Goal: Transaction & Acquisition: Purchase product/service

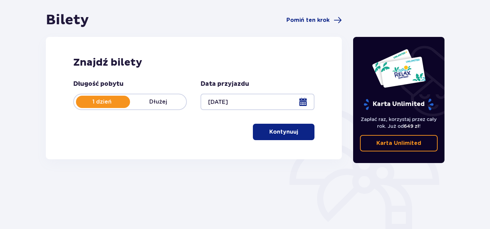
scroll to position [39, 0]
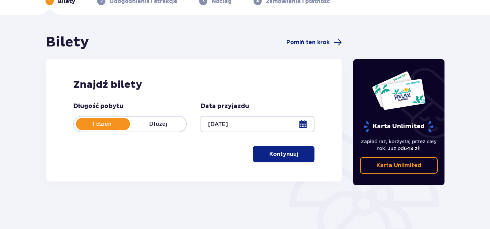
click at [278, 157] on p "Kontynuuj" at bounding box center [283, 155] width 29 height 8
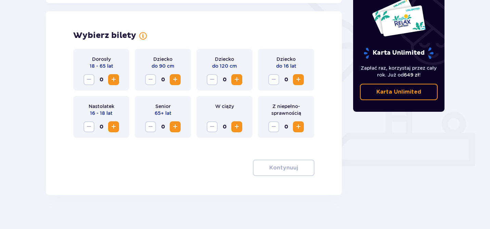
scroll to position [190, 0]
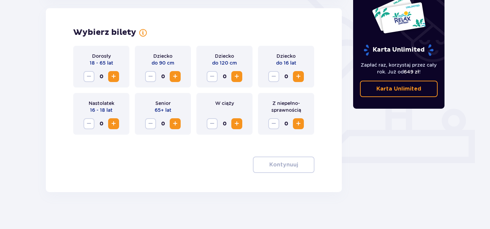
click at [112, 77] on span "Zwiększ" at bounding box center [113, 77] width 8 height 8
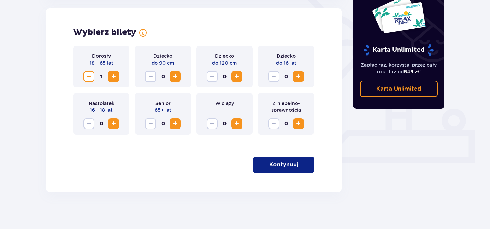
click at [112, 77] on span "Zwiększ" at bounding box center [113, 77] width 8 height 8
click at [292, 165] on button "Kontynuuj" at bounding box center [284, 165] width 62 height 16
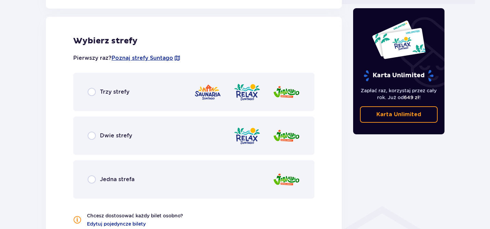
scroll to position [350, 0]
click at [118, 134] on span "Dwie strefy" at bounding box center [116, 136] width 32 height 8
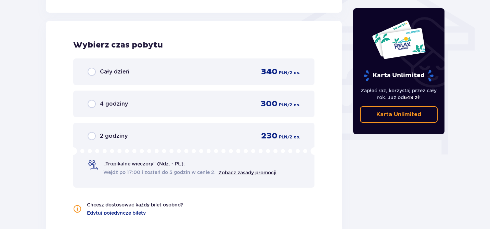
scroll to position [588, 0]
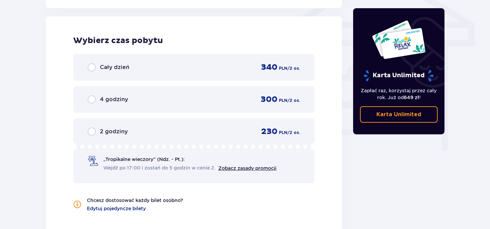
click at [131, 130] on div "2 godziny 230 PLN / 2 os." at bounding box center [194, 132] width 212 height 10
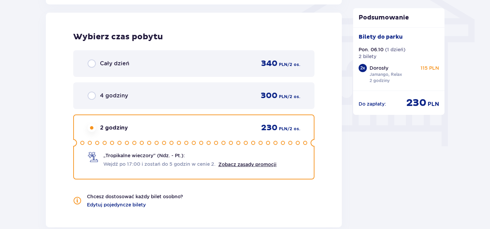
scroll to position [598, 0]
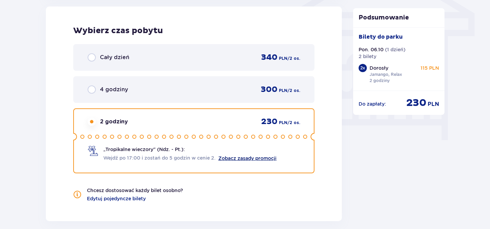
click at [245, 156] on link "Zobacz zasady promocji" at bounding box center [247, 158] width 58 height 5
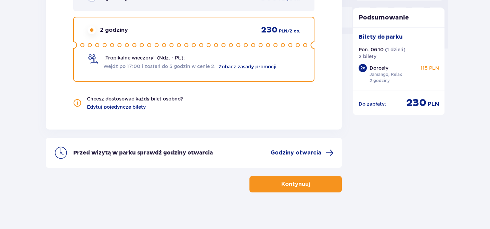
scroll to position [691, 0]
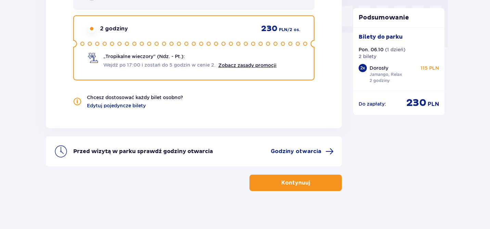
click at [278, 187] on button "Kontynuuj" at bounding box center [295, 183] width 92 height 16
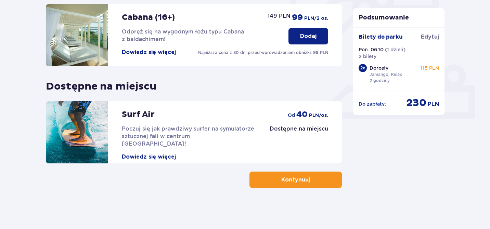
click at [321, 178] on button "Kontynuuj" at bounding box center [295, 180] width 92 height 16
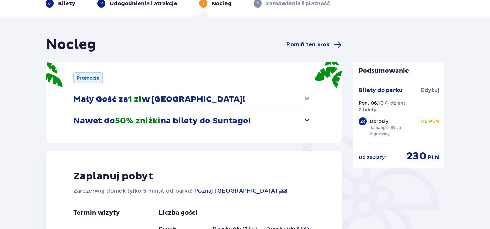
scroll to position [118, 0]
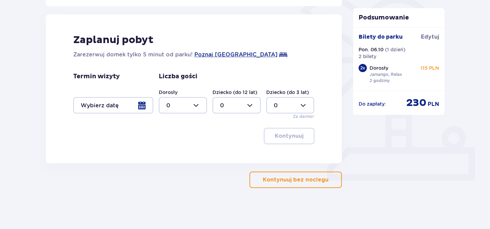
click at [265, 174] on button "Kontynuuj bez noclegu" at bounding box center [295, 180] width 92 height 16
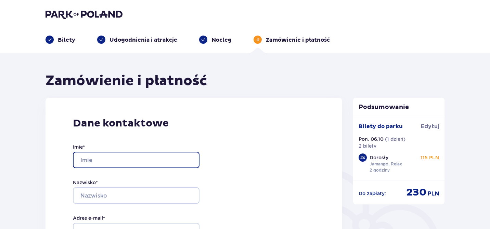
click at [157, 154] on input "Imię *" at bounding box center [136, 160] width 127 height 16
type input "Viktoriia"
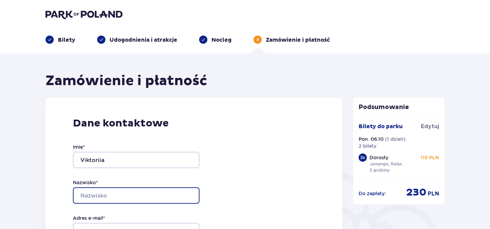
type input "Tasazh"
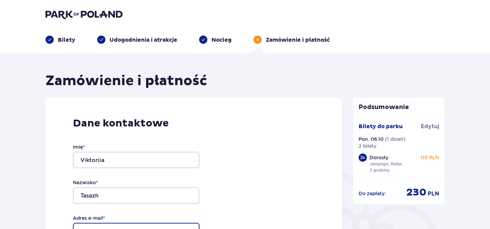
type input "[EMAIL_ADDRESS][DOMAIN_NAME]"
type input "0881563172"
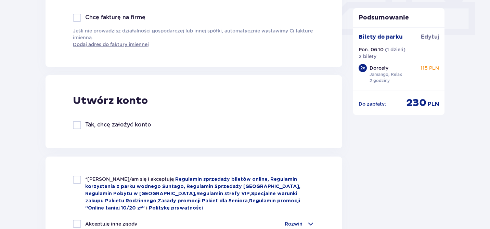
scroll to position [331, 0]
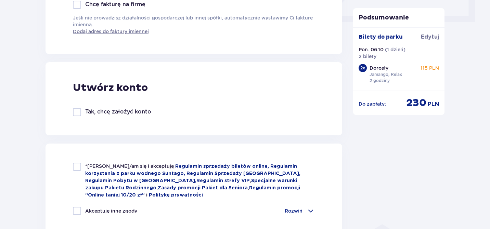
click at [77, 114] on div at bounding box center [77, 112] width 8 height 8
checkbox input "true"
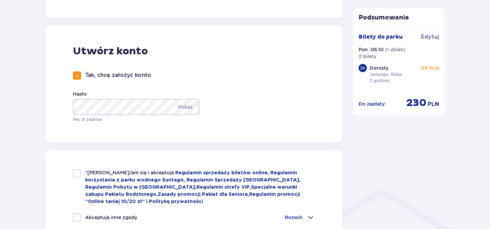
scroll to position [369, 0]
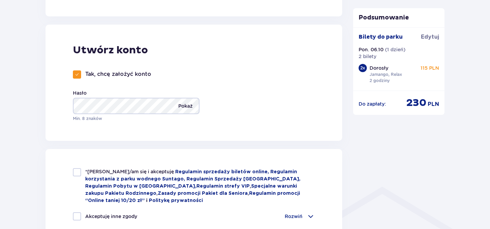
click at [184, 106] on p "Pokaż" at bounding box center [185, 106] width 14 height 16
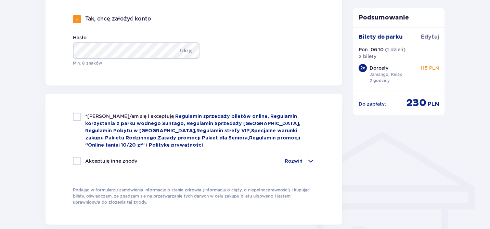
scroll to position [430, 0]
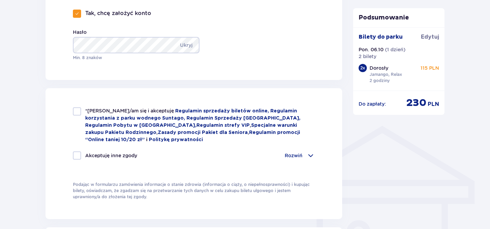
click at [74, 114] on div at bounding box center [77, 111] width 8 height 8
checkbox input "true"
click at [76, 157] on div at bounding box center [77, 156] width 8 height 8
checkbox input "true"
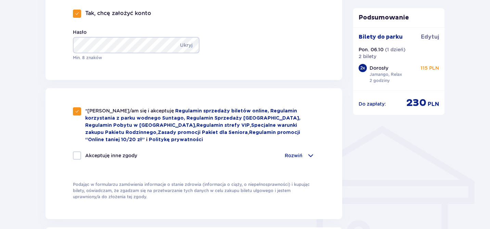
checkbox input "true"
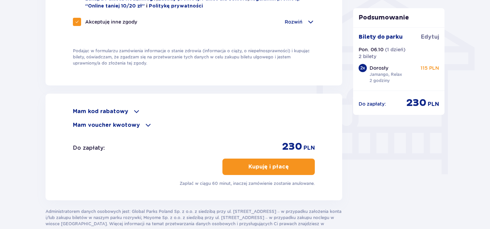
scroll to position [577, 0]
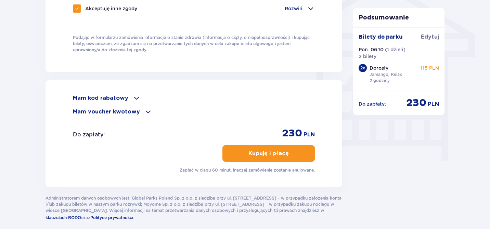
click at [109, 94] on div "Mam kod rabatowy Zastosuj Mam voucher kwotowy Zastosuj Do zapłaty : 230 PLN Kup…" at bounding box center [193, 133] width 297 height 107
click at [122, 95] on p "Mam kod rabatowy" at bounding box center [100, 98] width 55 height 8
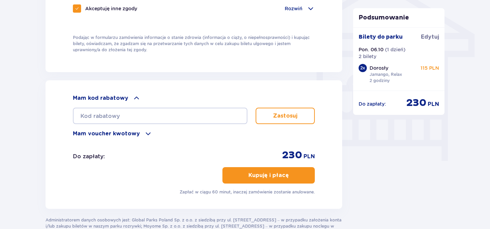
click at [137, 135] on div "Mam voucher kwotowy" at bounding box center [194, 134] width 242 height 8
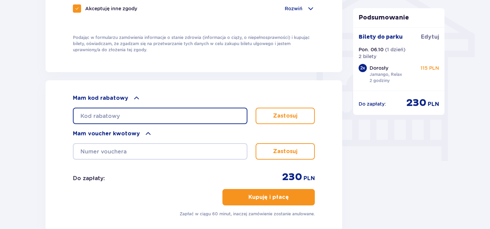
click at [213, 115] on input "text" at bounding box center [160, 116] width 174 height 16
paste input "0690005107119699"
type input "0690005107119699"
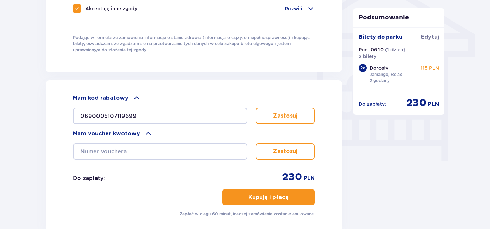
click at [290, 115] on p "Zastosuj" at bounding box center [285, 116] width 24 height 8
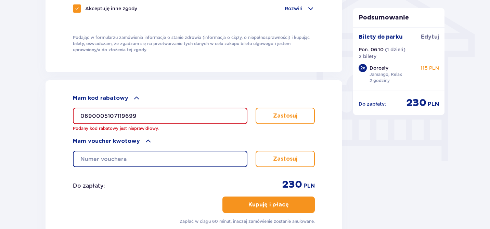
click at [194, 162] on input "text" at bounding box center [160, 159] width 174 height 16
paste input "0690005107119699"
type input "0690005107119699"
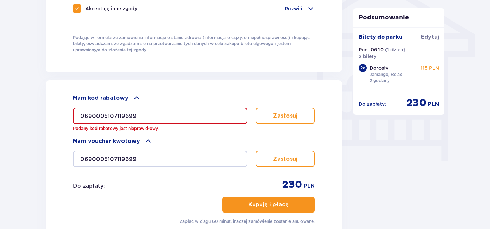
click at [295, 164] on button "Zastosuj" at bounding box center [285, 159] width 59 height 16
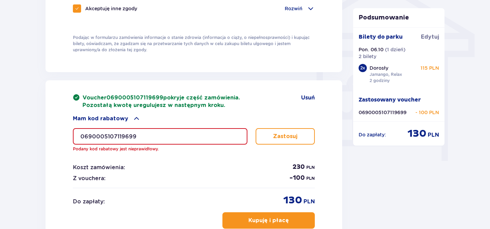
click at [205, 132] on input "0690005107119699" at bounding box center [160, 136] width 174 height 16
click at [128, 113] on div "Voucher 0690005107119699 pokryje część zamówienia. Pozostałą kwotę uregulujesz …" at bounding box center [194, 123] width 242 height 58
click at [133, 119] on span at bounding box center [136, 119] width 8 height 8
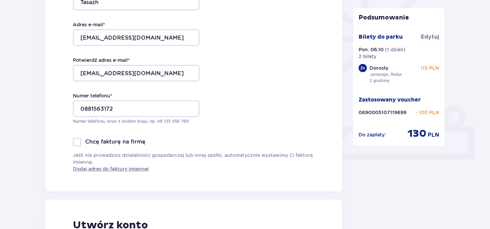
scroll to position [0, 0]
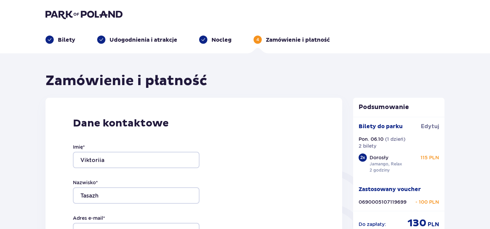
click at [63, 13] on img at bounding box center [83, 15] width 77 height 10
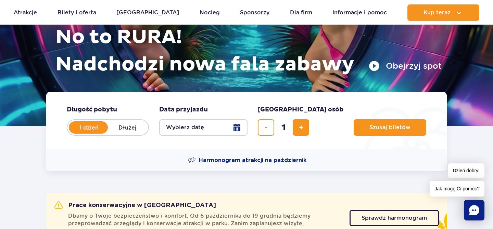
scroll to position [88, 0]
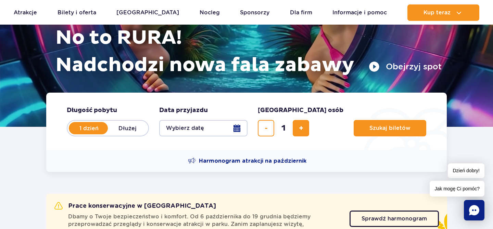
click at [239, 131] on button "Wybierz datę" at bounding box center [203, 128] width 88 height 16
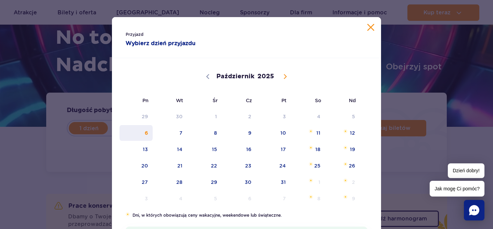
click at [150, 126] on span "6" at bounding box center [136, 133] width 35 height 16
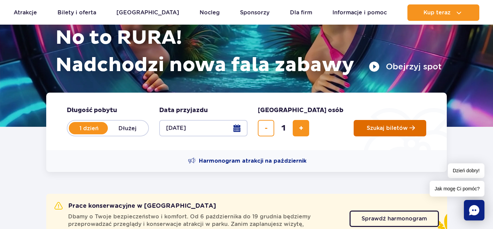
click at [362, 133] on button "Szukaj biletów" at bounding box center [389, 128] width 73 height 16
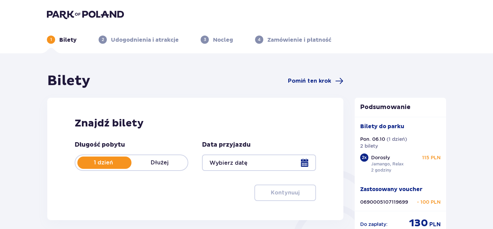
type input "[DATE]"
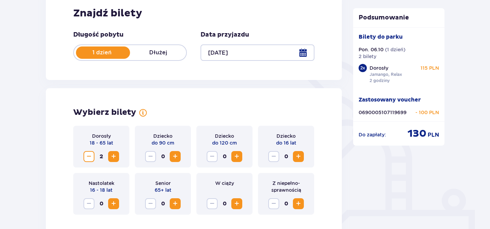
scroll to position [122, 0]
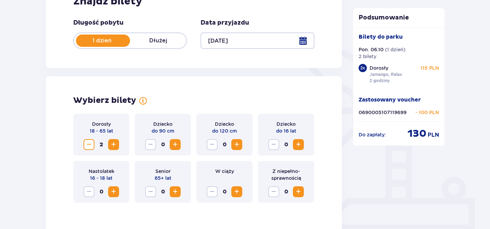
click at [89, 145] on span "Zmniejsz" at bounding box center [89, 145] width 8 height 8
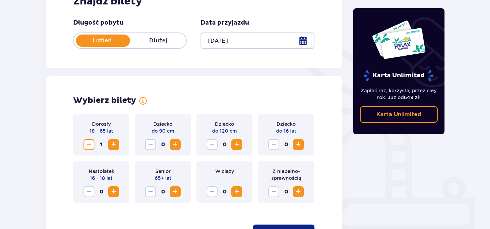
scroll to position [194, 0]
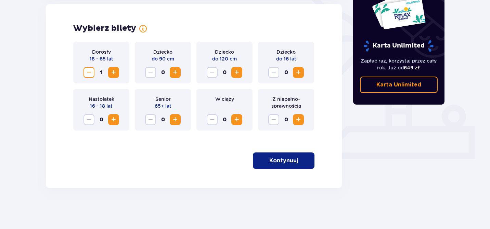
click at [288, 160] on p "Kontynuuj" at bounding box center [283, 161] width 29 height 8
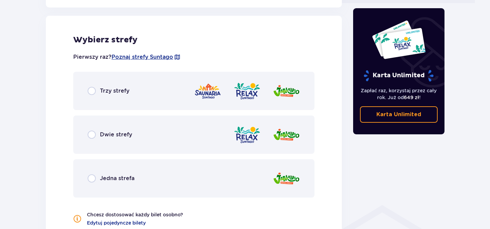
click at [136, 142] on div "Dwie strefy" at bounding box center [193, 135] width 241 height 38
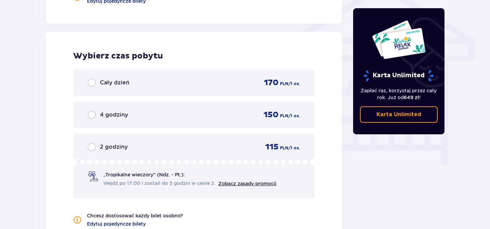
scroll to position [588, 0]
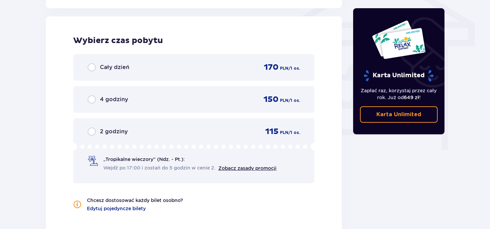
click at [137, 133] on div "2 godziny 115 PLN / 1 os." at bounding box center [194, 132] width 212 height 10
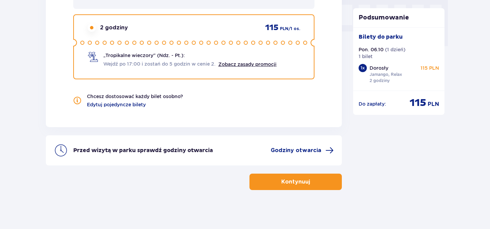
scroll to position [694, 0]
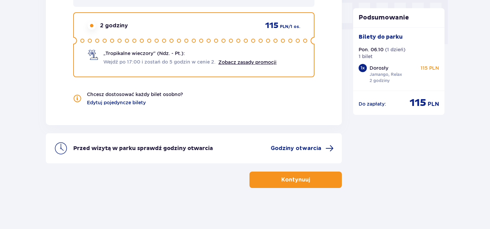
click at [290, 182] on p "Kontynuuj" at bounding box center [295, 180] width 29 height 8
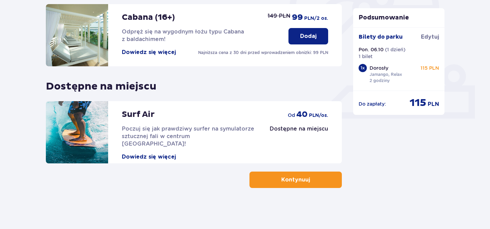
click at [281, 177] on p "Kontynuuj" at bounding box center [295, 180] width 29 height 8
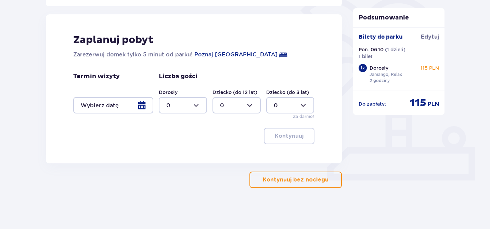
click at [281, 178] on p "Kontynuuj bez noclegu" at bounding box center [296, 180] width 66 height 8
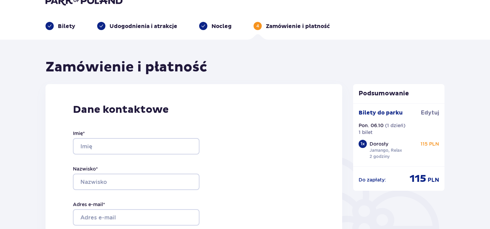
scroll to position [52, 0]
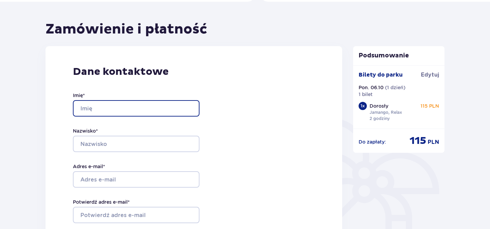
click at [104, 104] on input "Imię *" at bounding box center [136, 108] width 127 height 16
type input "Viktoriia"
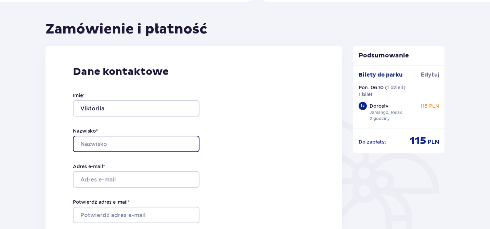
type input "Tasazh"
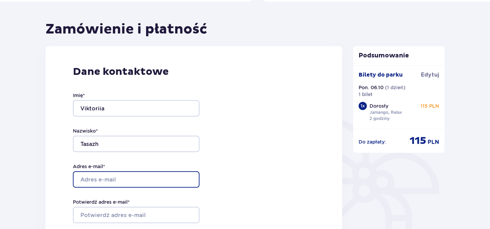
type input "viktoriiatasazhwork@gmail.com"
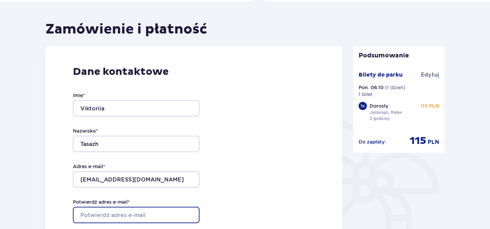
type input "viktoriiatasazhwork@gmail.com"
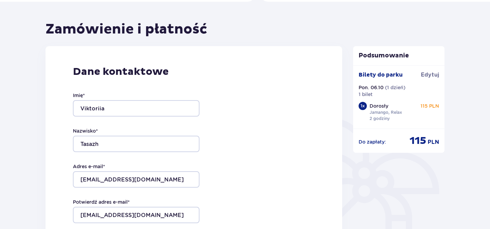
type input "0881563172"
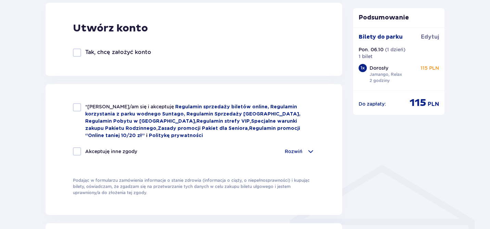
scroll to position [399, 0]
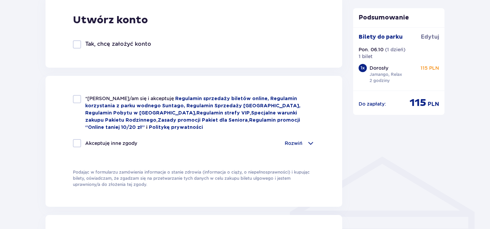
click at [76, 106] on div "*Zapoznałem/am się i akceptuję Regulamin sprzedaży biletów online, Regulamin ko…" at bounding box center [194, 113] width 242 height 36
checkbox input "true"
click at [78, 138] on div "*Zapoznałem/am się i akceptuję Regulamin sprzedaży biletów online, Regulamin ko…" at bounding box center [194, 125] width 242 height 61
click at [76, 143] on div at bounding box center [77, 143] width 8 height 8
checkbox input "true"
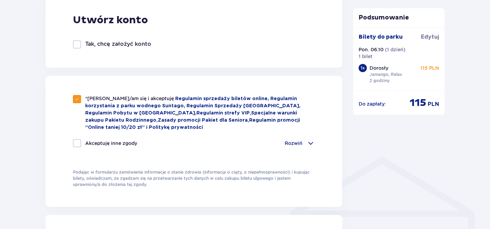
checkbox input "true"
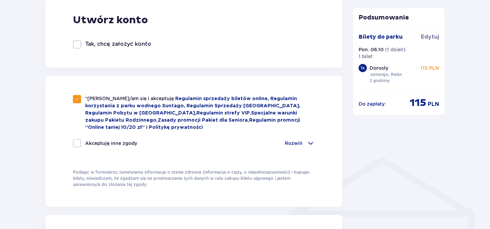
checkbox input "true"
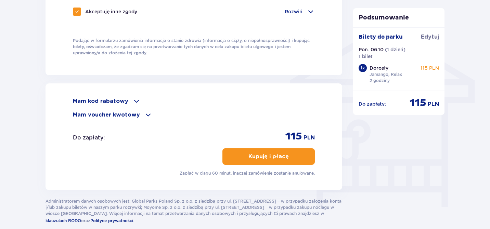
click at [273, 151] on button "Kupuję i płacę" at bounding box center [268, 156] width 92 height 16
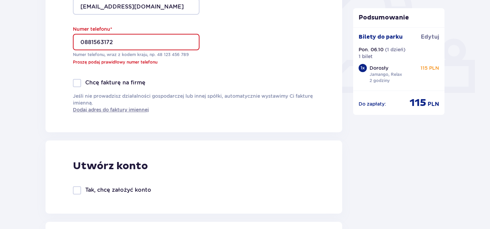
scroll to position [260, 0]
click at [82, 43] on input "0881563172" at bounding box center [136, 42] width 127 height 16
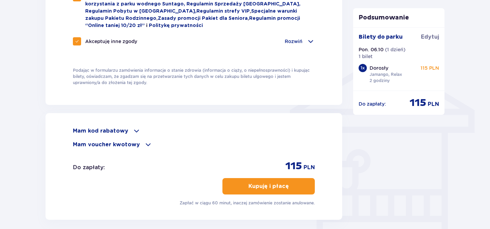
scroll to position [567, 0]
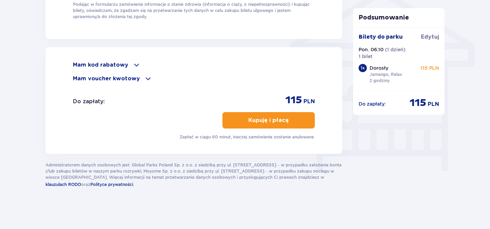
type input "881563172"
click at [258, 127] on button "Kupuję i płacę" at bounding box center [268, 120] width 92 height 16
click at [131, 83] on div "Mam kod rabatowy Zastosuj Mam voucher kwotowy Zastosuj Do zapłaty : 115 PLN Kup…" at bounding box center [194, 100] width 242 height 79
click at [126, 79] on p "Mam voucher kwotowy" at bounding box center [106, 79] width 67 height 8
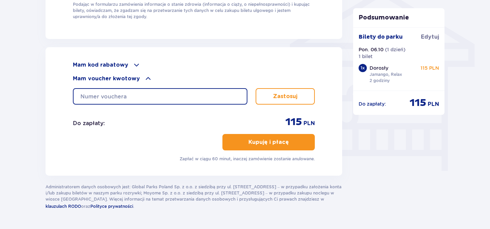
click at [129, 96] on input "text" at bounding box center [160, 96] width 174 height 16
paste input "0690005107119699"
type input "0690005107119699"
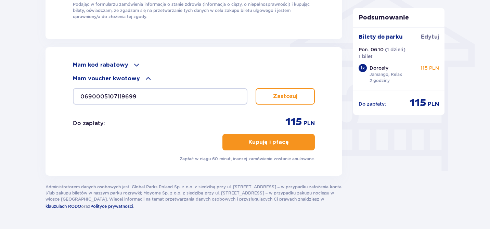
click at [283, 99] on p "Zastosuj" at bounding box center [285, 97] width 24 height 8
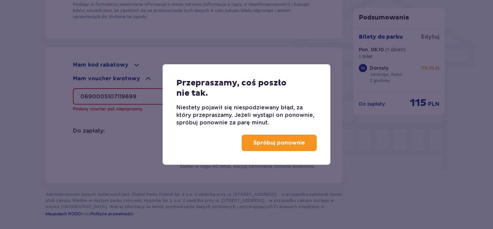
click at [266, 153] on div "Spróbuj ponownie" at bounding box center [246, 146] width 168 height 38
click at [265, 149] on button "Spróbuj ponownie" at bounding box center [278, 143] width 75 height 16
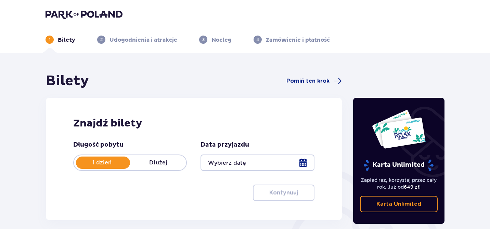
click at [82, 13] on img at bounding box center [83, 15] width 77 height 10
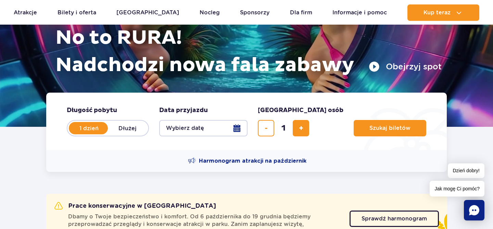
scroll to position [91, 0]
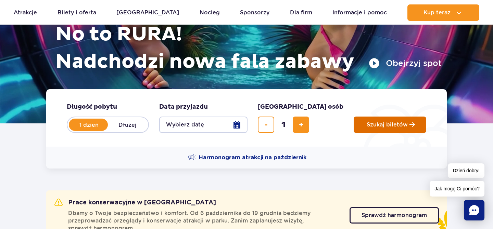
click at [353, 123] on button "Szukaj biletów" at bounding box center [389, 125] width 73 height 16
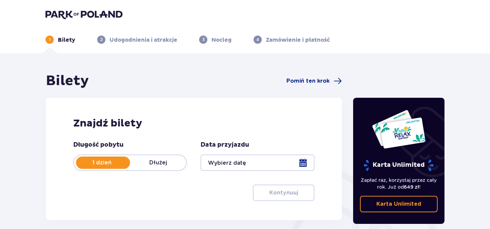
click at [223, 168] on div at bounding box center [257, 163] width 114 height 16
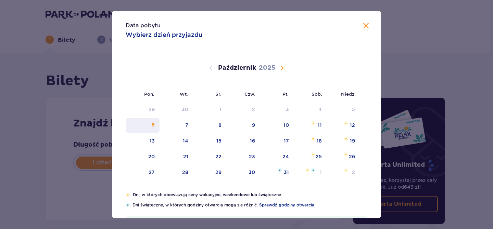
click at [149, 121] on div "6" at bounding box center [143, 125] width 34 height 15
type input "06.10.25"
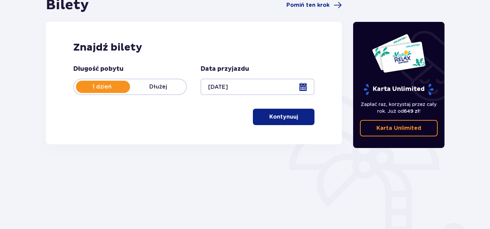
click at [270, 115] on p "Kontynuuj" at bounding box center [283, 117] width 29 height 8
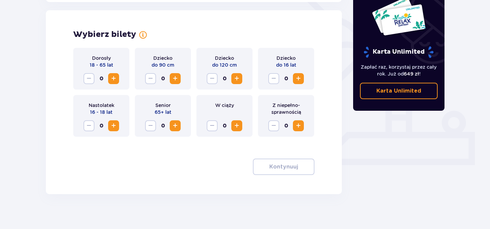
scroll to position [190, 0]
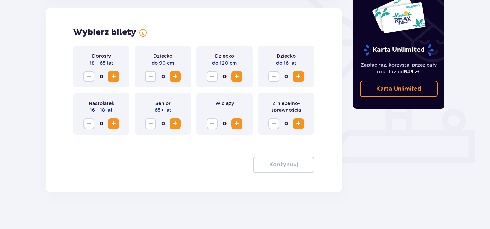
click at [117, 79] on span "Zwiększ" at bounding box center [113, 77] width 8 height 8
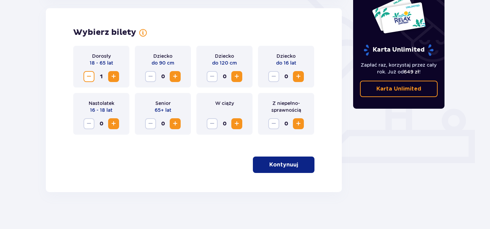
click at [269, 164] on p "Kontynuuj" at bounding box center [283, 165] width 29 height 8
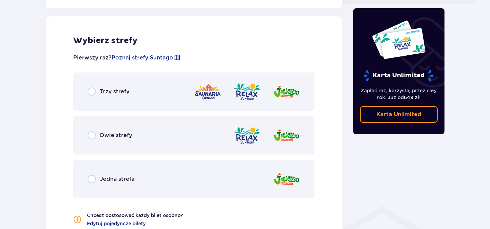
click at [199, 134] on div "Dwie strefy" at bounding box center [193, 135] width 241 height 38
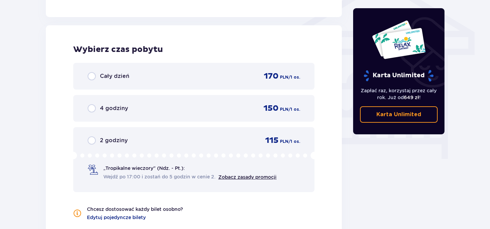
scroll to position [588, 0]
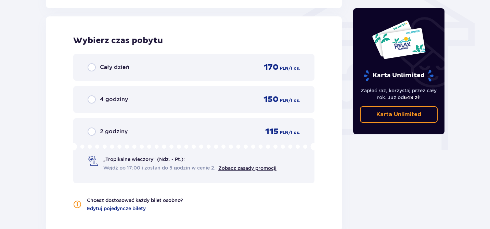
click at [136, 135] on div "2 godziny 115 PLN / 1 os." at bounding box center [194, 132] width 212 height 10
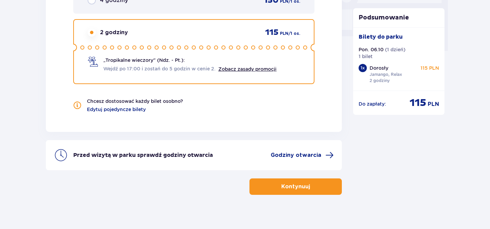
scroll to position [694, 0]
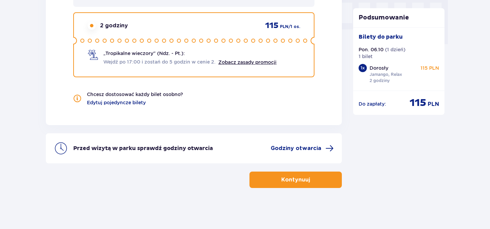
click at [263, 185] on button "Kontynuuj" at bounding box center [295, 180] width 92 height 16
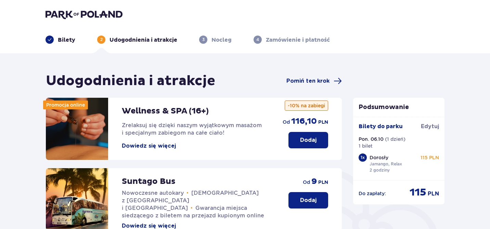
scroll to position [235, 0]
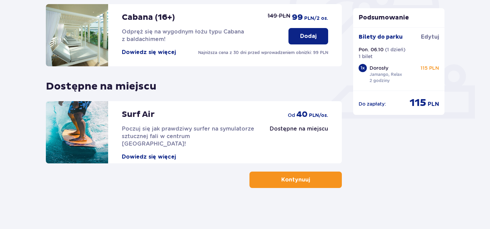
click at [273, 186] on button "Kontynuuj" at bounding box center [295, 180] width 92 height 16
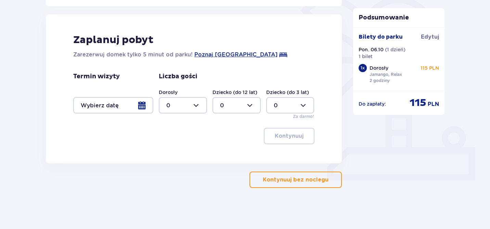
click at [280, 180] on p "Kontynuuj bez noclegu" at bounding box center [296, 180] width 66 height 8
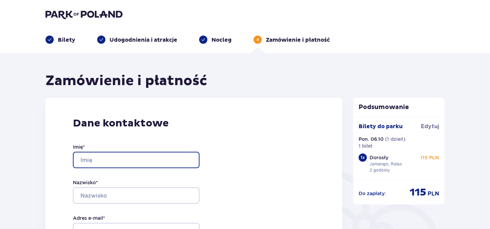
click at [129, 157] on input "Imię *" at bounding box center [136, 160] width 127 height 16
type input "Viktoriia"
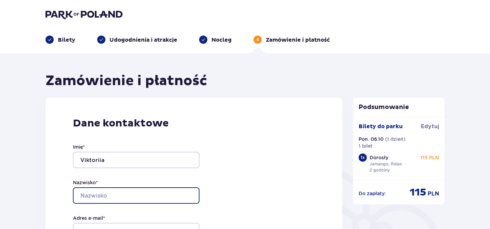
type input "Tasazh"
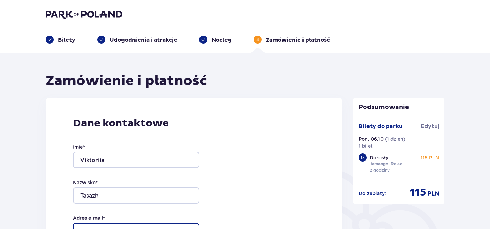
type input "viktoriiatasazhwork@gmail.com"
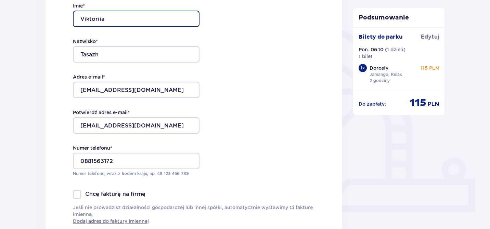
scroll to position [157, 0]
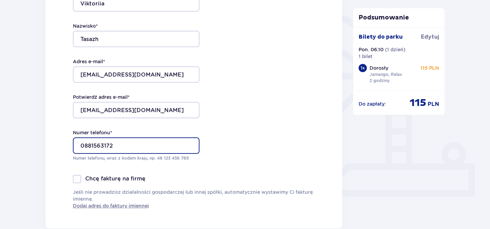
click at [84, 146] on input "0881563172" at bounding box center [136, 146] width 127 height 16
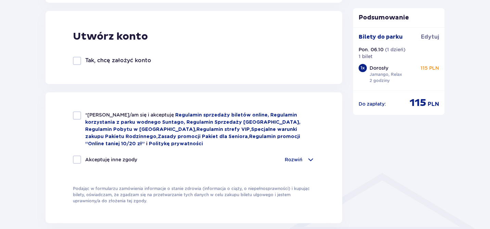
scroll to position [391, 0]
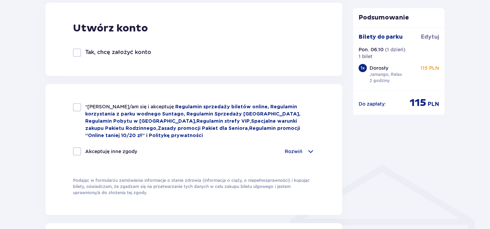
type input "881563172"
click at [77, 107] on div at bounding box center [77, 107] width 8 height 8
checkbox input "true"
click at [77, 155] on div at bounding box center [77, 151] width 8 height 8
checkbox input "true"
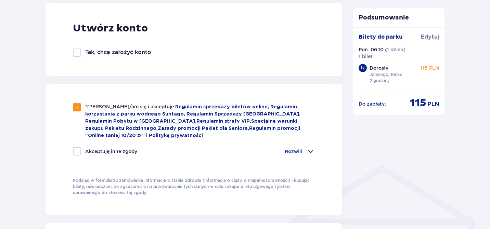
checkbox input "true"
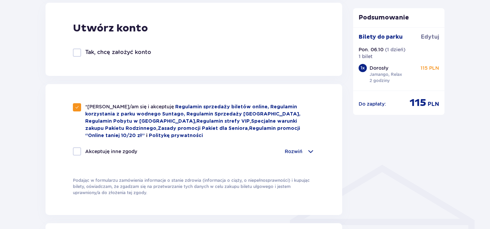
checkbox input "true"
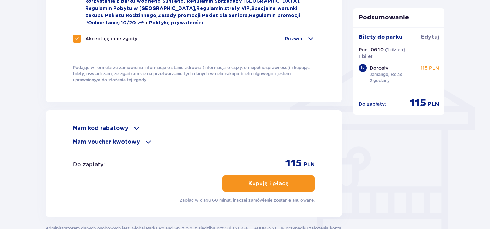
scroll to position [522, 0]
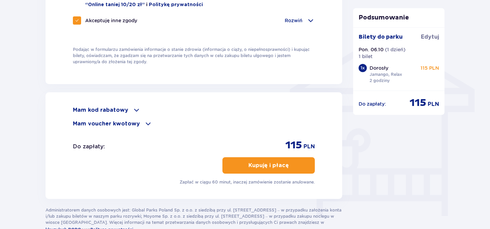
click at [133, 125] on p "Mam voucher kwotowy" at bounding box center [106, 124] width 67 height 8
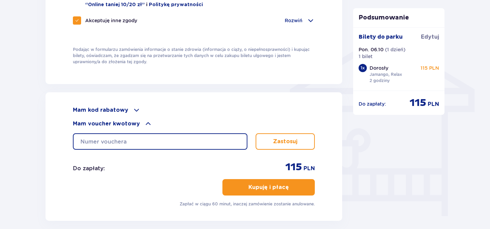
click at [141, 141] on input "text" at bounding box center [160, 141] width 174 height 16
paste input "0690005107119699"
type input "0690005107119699"
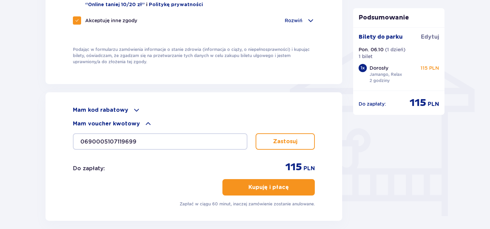
click at [296, 139] on p "Zastosuj" at bounding box center [285, 142] width 24 height 8
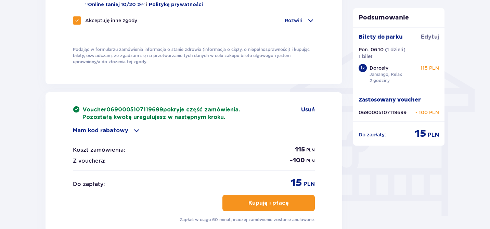
click at [269, 208] on button "Kupuję i płacę" at bounding box center [268, 203] width 92 height 16
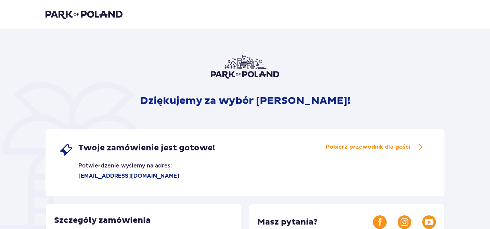
click at [91, 18] on img at bounding box center [83, 15] width 77 height 10
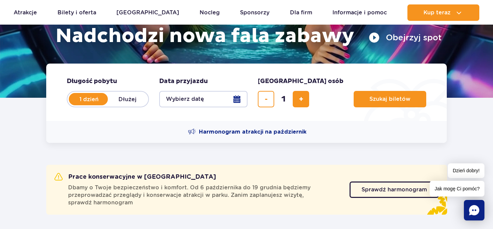
scroll to position [118, 0]
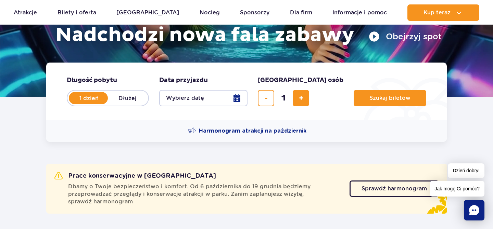
click at [234, 102] on button "Wybierz datę" at bounding box center [203, 98] width 88 height 16
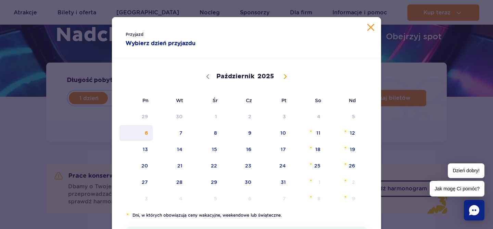
click at [146, 132] on span "6" at bounding box center [136, 133] width 35 height 16
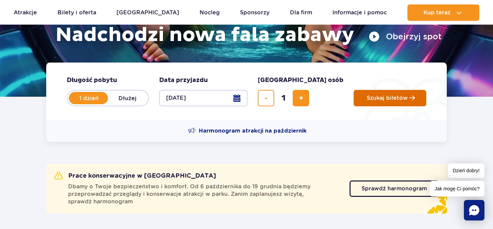
click at [355, 102] on button "Szukaj biletów" at bounding box center [389, 98] width 73 height 16
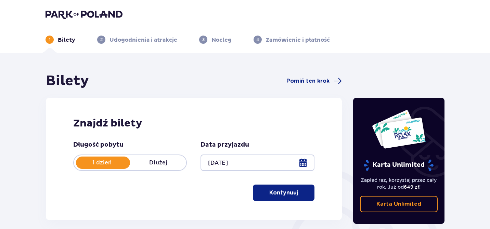
scroll to position [51, 0]
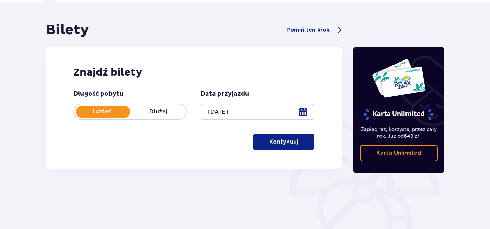
click at [288, 140] on p "Kontynuuj" at bounding box center [283, 142] width 29 height 8
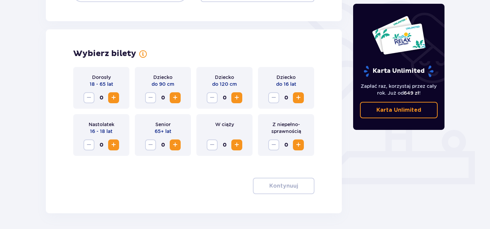
scroll to position [190, 0]
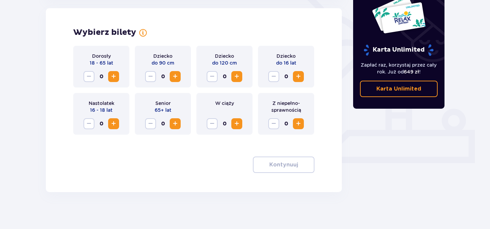
click at [116, 79] on span "Zwiększ" at bounding box center [113, 77] width 8 height 8
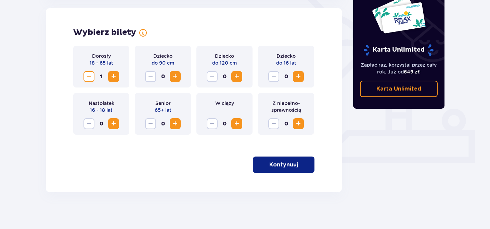
click at [275, 168] on p "Kontynuuj" at bounding box center [283, 165] width 29 height 8
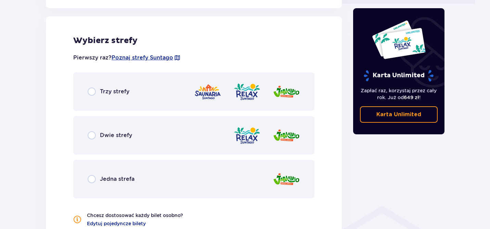
click at [185, 144] on div "Dwie strefy" at bounding box center [193, 135] width 241 height 38
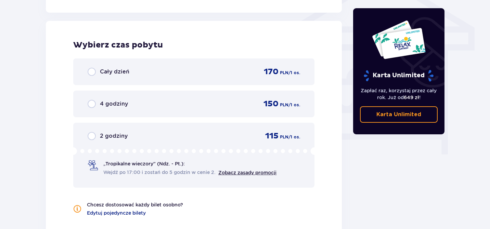
scroll to position [588, 0]
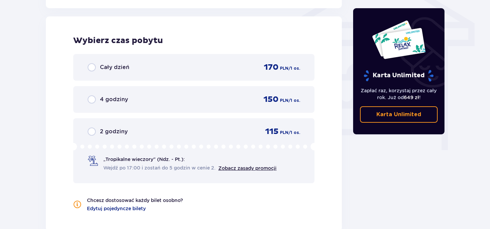
click at [170, 137] on div "2 godziny 115 PLN / 1 os. „Tropikalne wieczory" (Ndz. - Pt.): Wejdź po 17:00 i …" at bounding box center [193, 150] width 241 height 65
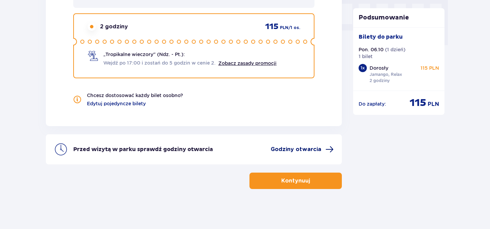
scroll to position [694, 0]
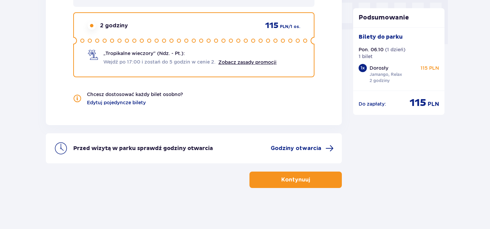
click at [281, 179] on p "Kontynuuj" at bounding box center [295, 180] width 29 height 8
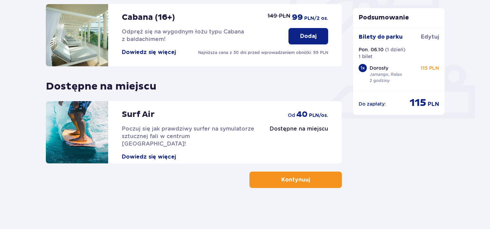
click at [271, 177] on button "Kontynuuj" at bounding box center [295, 180] width 92 height 16
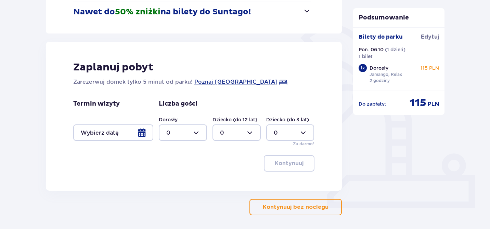
scroll to position [173, 0]
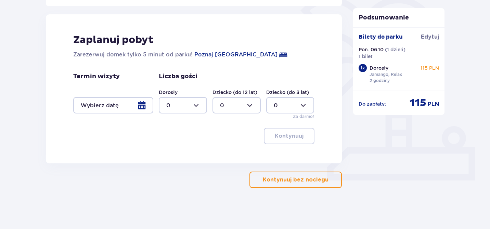
click at [271, 185] on button "Kontynuuj bez noclegu" at bounding box center [295, 180] width 92 height 16
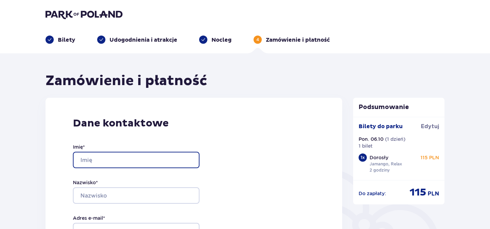
click at [147, 158] on input "Imię *" at bounding box center [136, 160] width 127 height 16
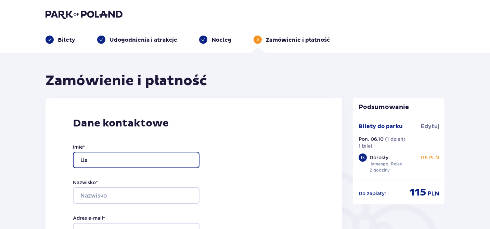
click at [180, 155] on input "Us" at bounding box center [136, 160] width 127 height 16
click at [128, 156] on input "Us" at bounding box center [136, 160] width 127 height 16
click at [86, 159] on input "Us" at bounding box center [136, 160] width 127 height 16
type input "U"
click at [94, 162] on input "Imię *" at bounding box center [136, 160] width 127 height 16
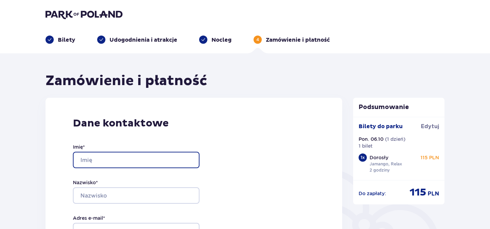
type input "Viktoriia"
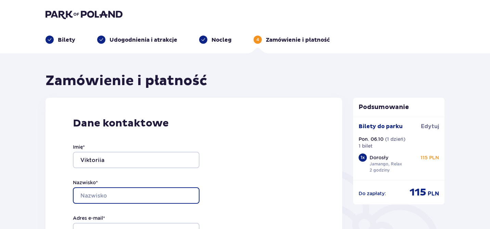
type input "Tasazh"
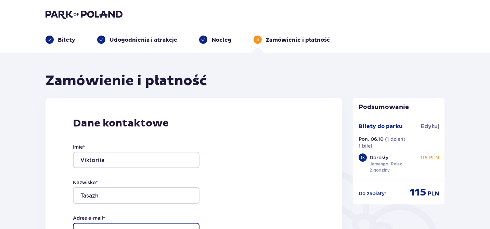
type input "[EMAIL_ADDRESS][DOMAIN_NAME]"
type input "0881563172"
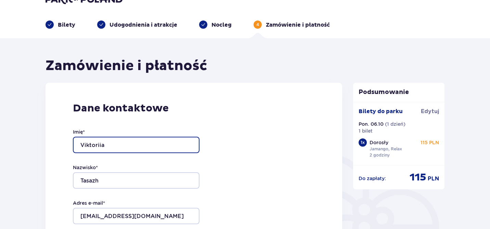
scroll to position [17, 0]
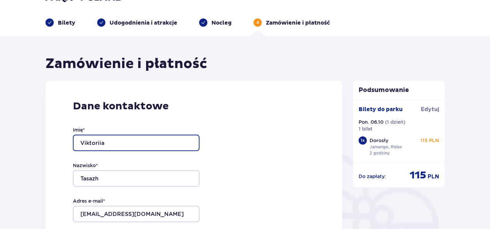
drag, startPoint x: 114, startPoint y: 140, endPoint x: 79, endPoint y: 140, distance: 35.2
click at [79, 140] on input "Viktoriia" at bounding box center [136, 143] width 127 height 16
type input "Ustym"
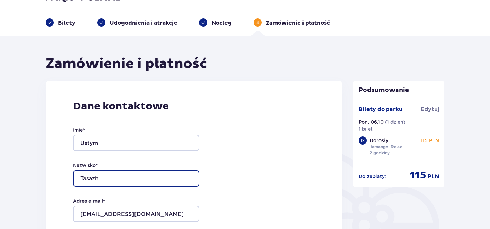
click at [99, 175] on input "Tasazh" at bounding box center [136, 178] width 127 height 16
drag, startPoint x: 101, startPoint y: 180, endPoint x: 68, endPoint y: 180, distance: 33.2
click at [68, 180] on div "Dane kontaktowe Imię * Ustym Nazwisko * Tasazh Adres e-mail * viktoriiatasazhwo…" at bounding box center [193, 224] width 297 height 287
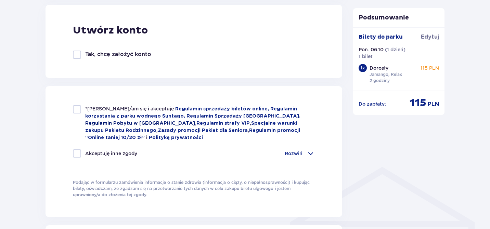
scroll to position [400, 0]
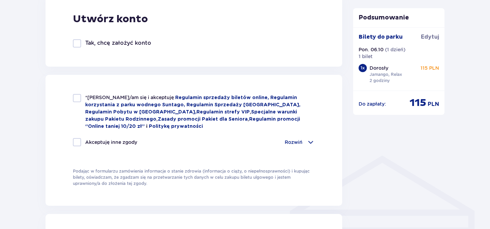
type input "Tkach"
click at [77, 102] on div "*Zapoznałem/am się i akceptuję Regulamin sprzedaży biletów online, Regulamin ko…" at bounding box center [194, 112] width 242 height 36
checkbox input "true"
click at [78, 140] on div at bounding box center [77, 142] width 8 height 8
checkbox input "true"
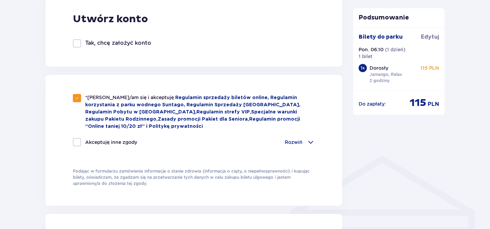
checkbox input "true"
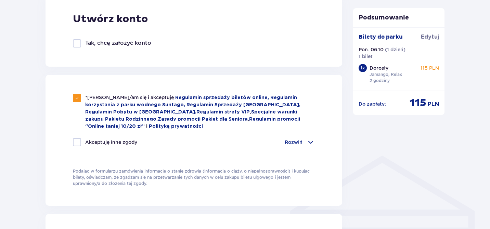
checkbox input "true"
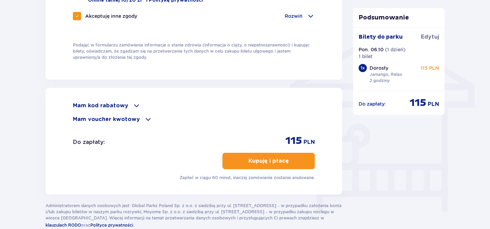
scroll to position [541, 0]
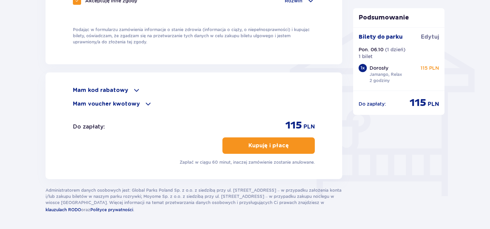
click at [134, 100] on div "Mam voucher kwotowy" at bounding box center [194, 104] width 242 height 8
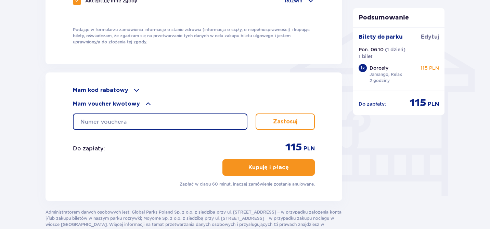
click at [133, 119] on input "text" at bounding box center [160, 122] width 174 height 16
paste input "0660000107940572"
type input "0660000107940572"
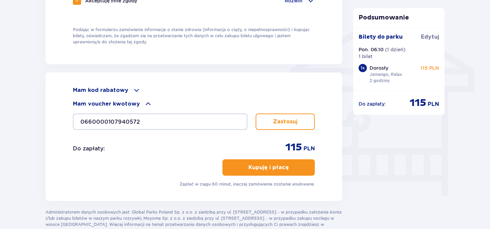
click at [293, 123] on p "Zastosuj" at bounding box center [285, 122] width 24 height 8
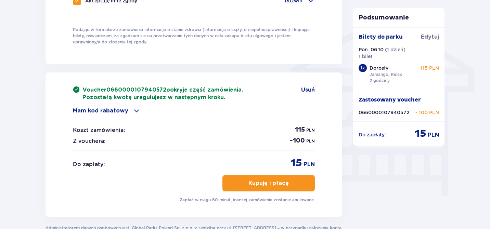
click at [265, 180] on p "Kupuję i płacę" at bounding box center [268, 184] width 40 height 8
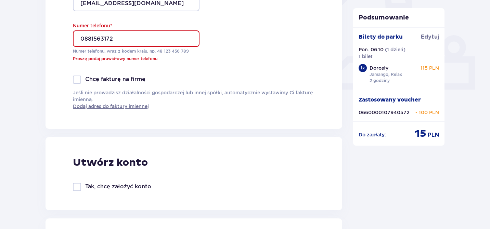
scroll to position [260, 0]
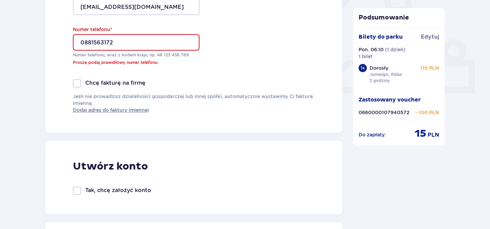
click at [85, 42] on input "0881563172" at bounding box center [136, 42] width 127 height 16
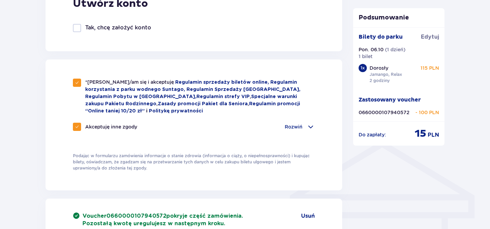
scroll to position [604, 0]
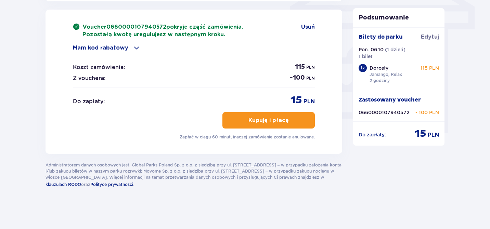
type input "881563172"
click at [252, 114] on button "Kupuję i płacę" at bounding box center [268, 120] width 92 height 16
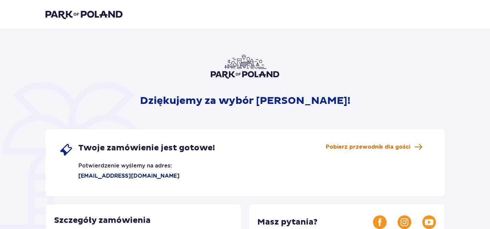
click at [353, 147] on span "Pobierz przewodnik dla gości" at bounding box center [368, 147] width 84 height 8
